Goal: Task Accomplishment & Management: Use online tool/utility

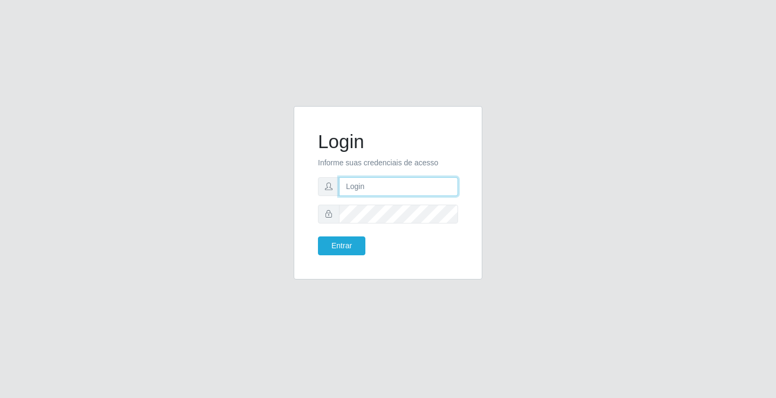
click at [379, 179] on input "text" at bounding box center [398, 186] width 119 height 19
type input "giovanny@ideal"
drag, startPoint x: 400, startPoint y: 187, endPoint x: 334, endPoint y: 191, distance: 65.8
click at [334, 191] on div "giovanny@ideal" at bounding box center [388, 186] width 140 height 19
click at [344, 242] on button "Entrar" at bounding box center [341, 246] width 47 height 19
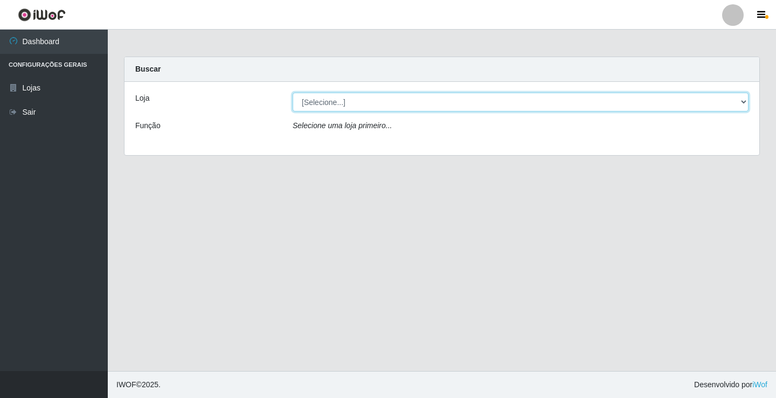
click at [444, 102] on select "[Selecione...] Ideal - Conceição" at bounding box center [521, 102] width 456 height 19
select select "231"
click at [293, 93] on select "[Selecione...] Ideal - Conceição" at bounding box center [521, 102] width 456 height 19
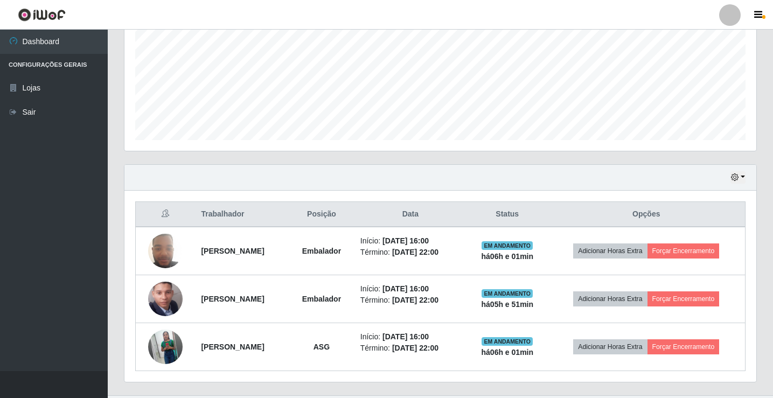
scroll to position [269, 0]
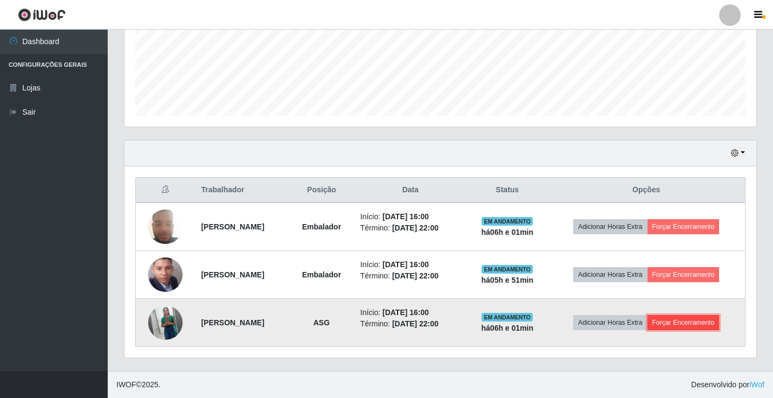
click at [684, 323] on button "Forçar Encerramento" at bounding box center [684, 322] width 72 height 15
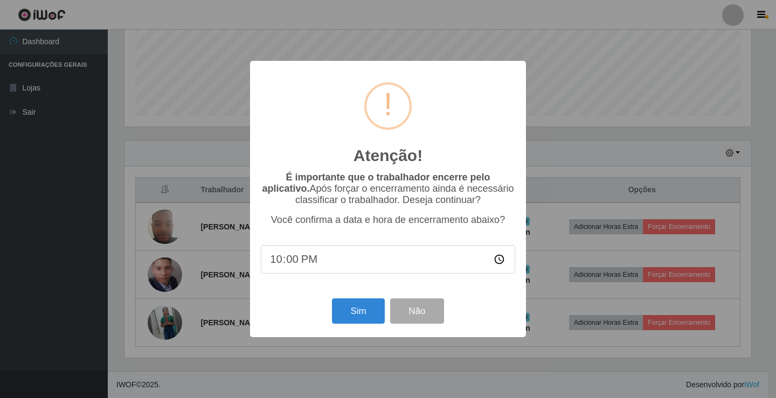
click at [295, 259] on input "22:00" at bounding box center [388, 259] width 254 height 29
click at [356, 315] on button "Sim" at bounding box center [358, 310] width 52 height 25
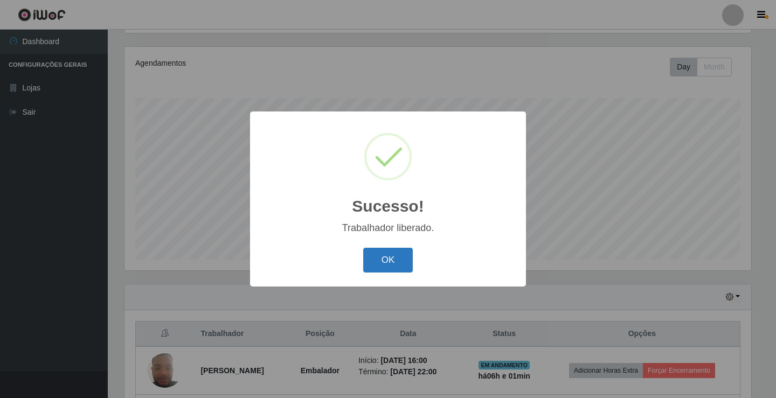
click at [386, 259] on button "OK" at bounding box center [388, 260] width 50 height 25
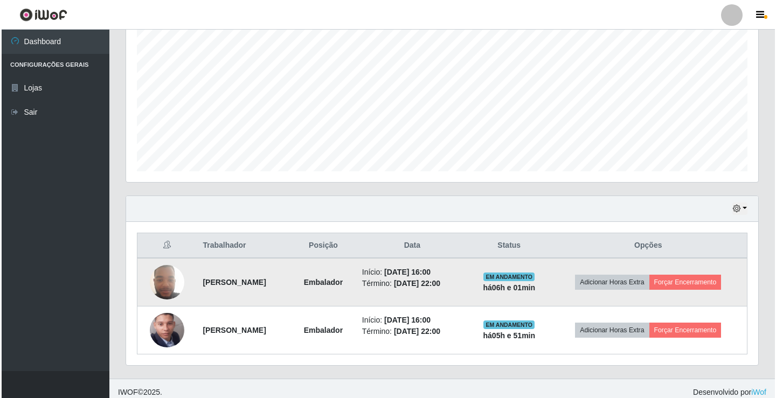
scroll to position [221, 0]
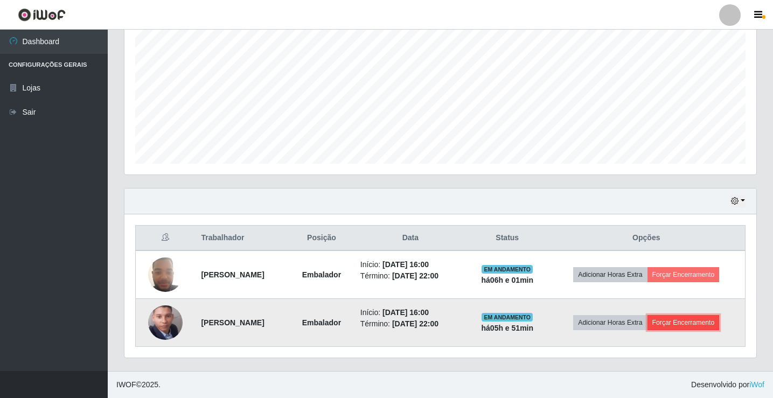
click at [696, 321] on button "Forçar Encerramento" at bounding box center [684, 322] width 72 height 15
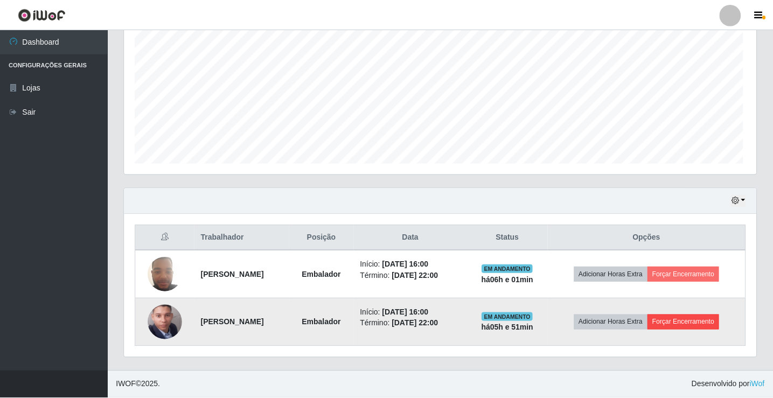
scroll to position [224, 627]
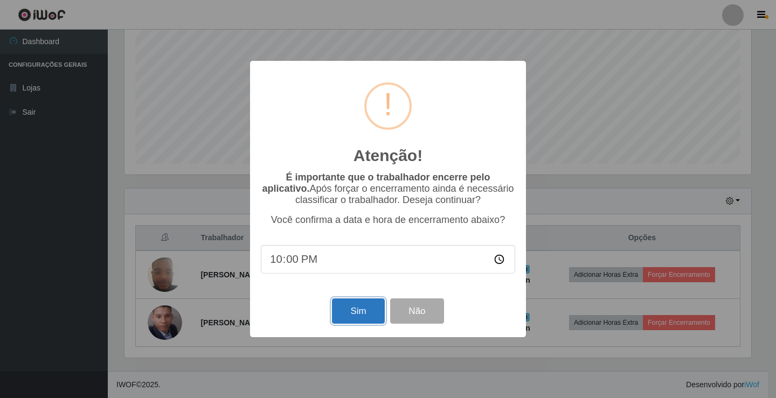
click at [367, 310] on button "Sim" at bounding box center [358, 310] width 52 height 25
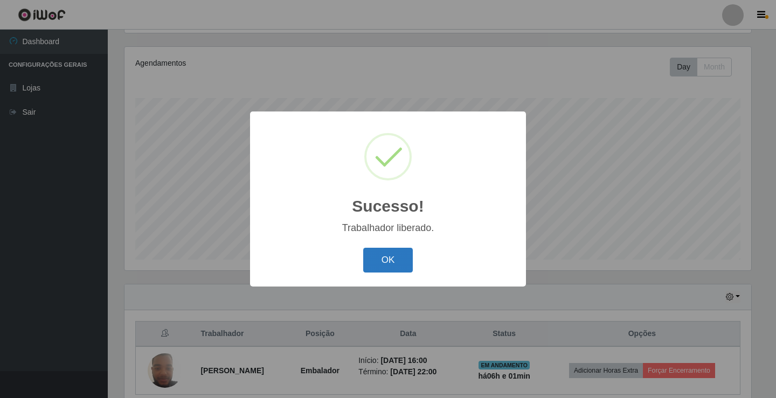
click at [390, 266] on button "OK" at bounding box center [388, 260] width 50 height 25
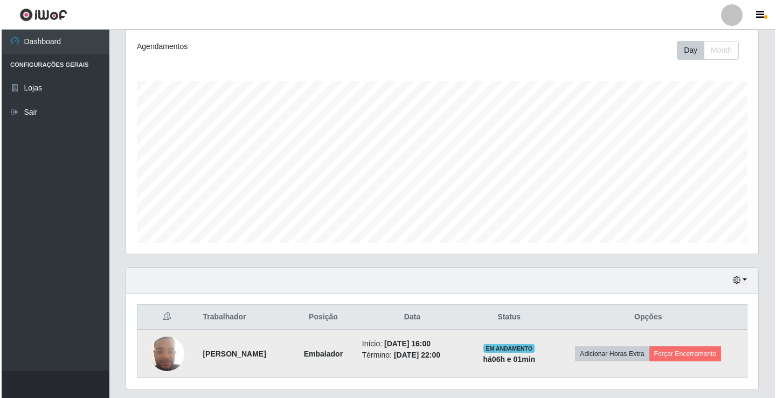
scroll to position [120, 0]
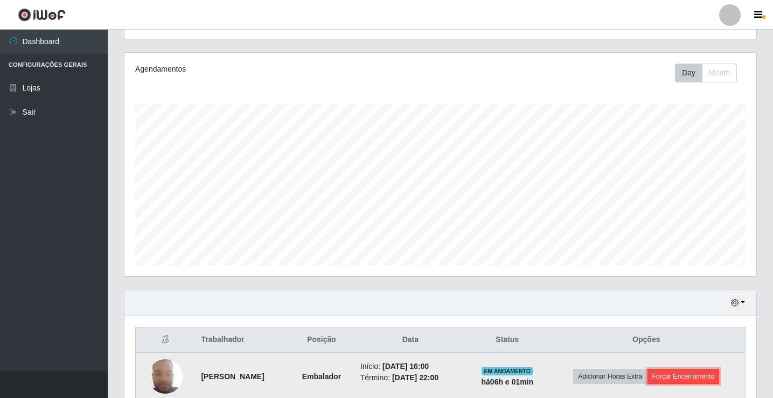
click at [689, 378] on button "Forçar Encerramento" at bounding box center [684, 376] width 72 height 15
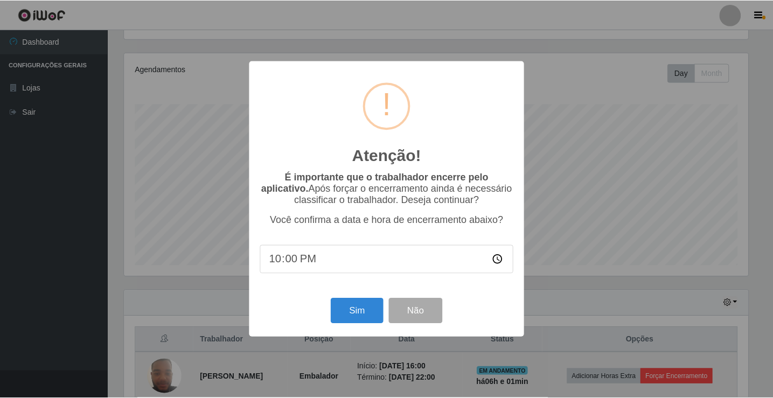
scroll to position [224, 627]
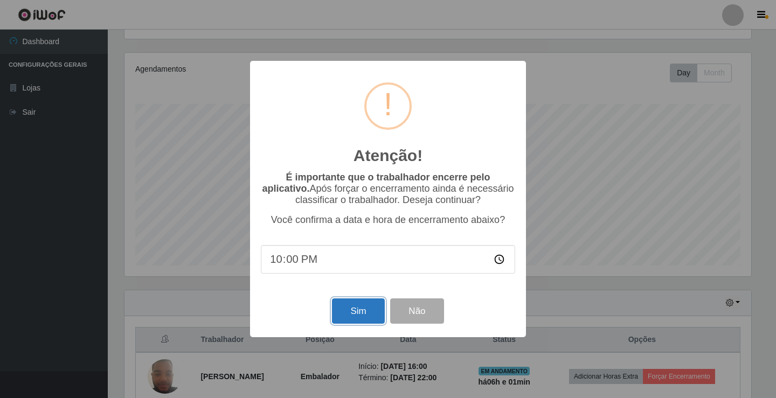
click at [346, 308] on button "Sim" at bounding box center [358, 310] width 52 height 25
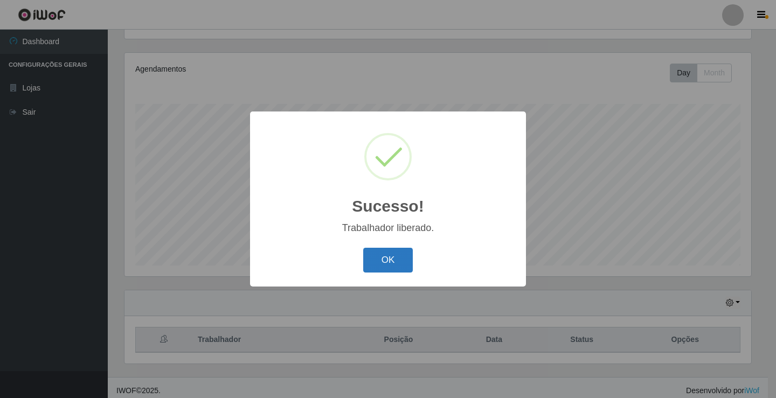
click at [380, 257] on button "OK" at bounding box center [388, 260] width 50 height 25
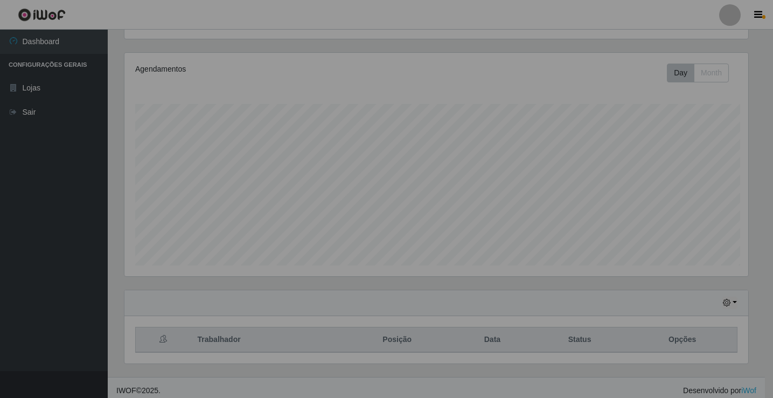
scroll to position [0, 0]
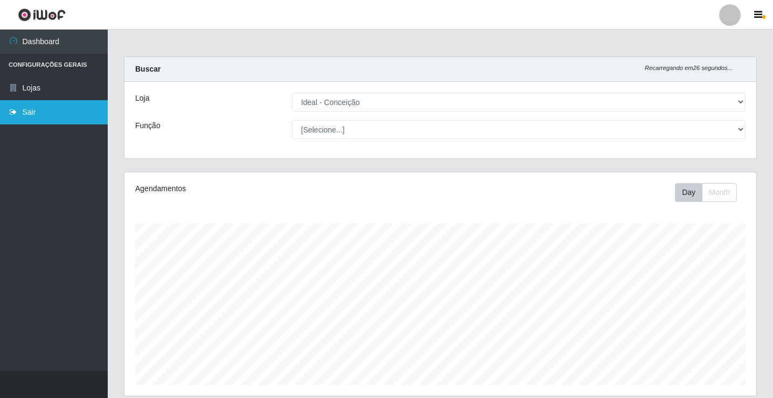
click at [59, 108] on link "Sair" at bounding box center [54, 112] width 108 height 24
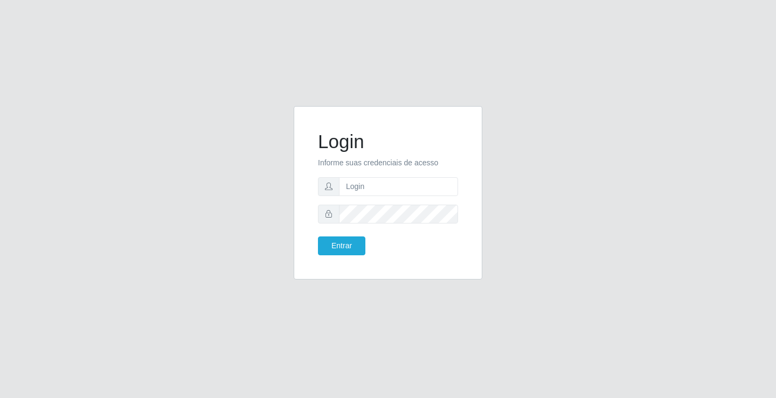
drag, startPoint x: 23, startPoint y: 224, endPoint x: 242, endPoint y: -36, distance: 339.5
click at [242, 0] on html "Login Informe suas credenciais de acesso Entrar" at bounding box center [388, 199] width 776 height 398
